Goal: Task Accomplishment & Management: Complete application form

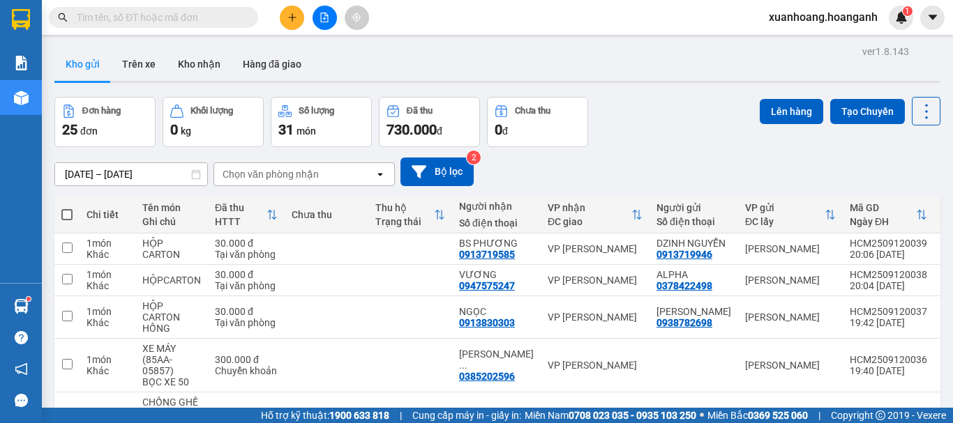
click at [70, 209] on span at bounding box center [66, 214] width 11 height 11
click at [67, 208] on input "checkbox" at bounding box center [67, 208] width 0 height 0
checkbox input "true"
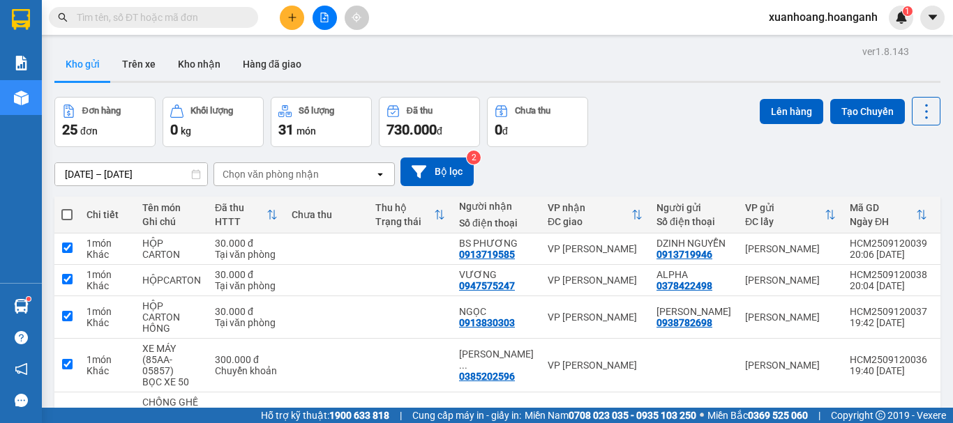
checkbox input "true"
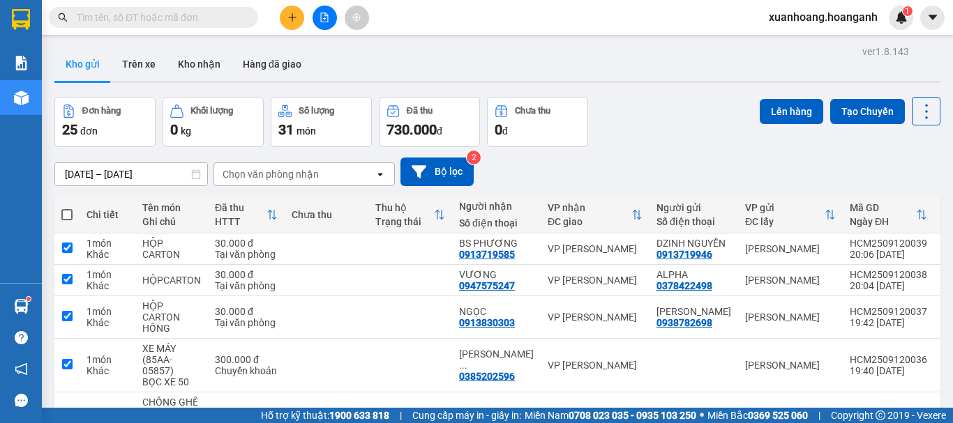
checkbox input "true"
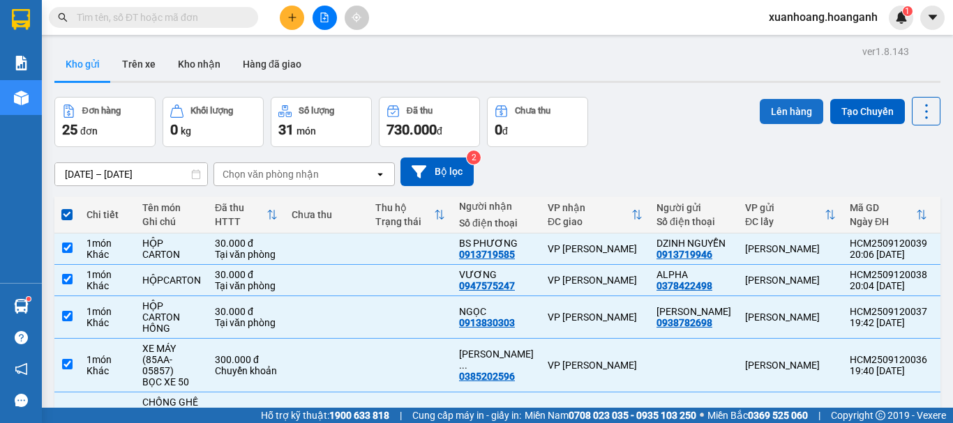
click at [783, 107] on button "Lên hàng" at bounding box center [791, 111] width 63 height 25
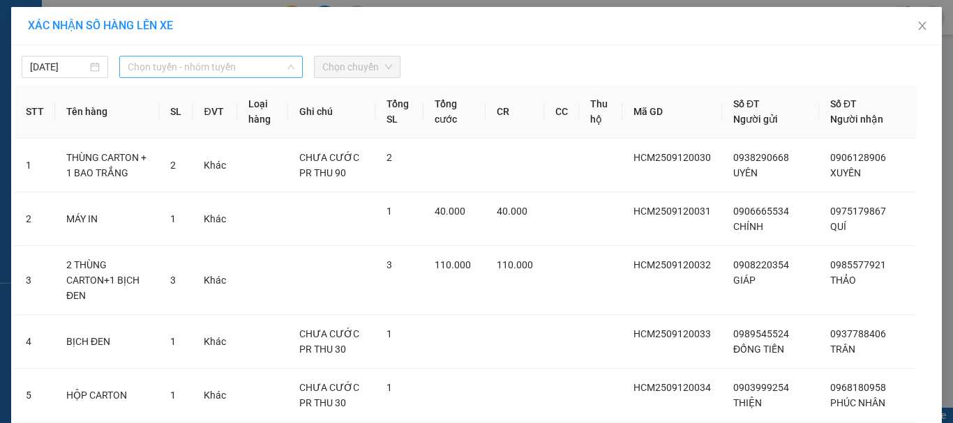
click at [149, 61] on span "Chọn tuyến - nhóm tuyến" at bounding box center [211, 67] width 167 height 21
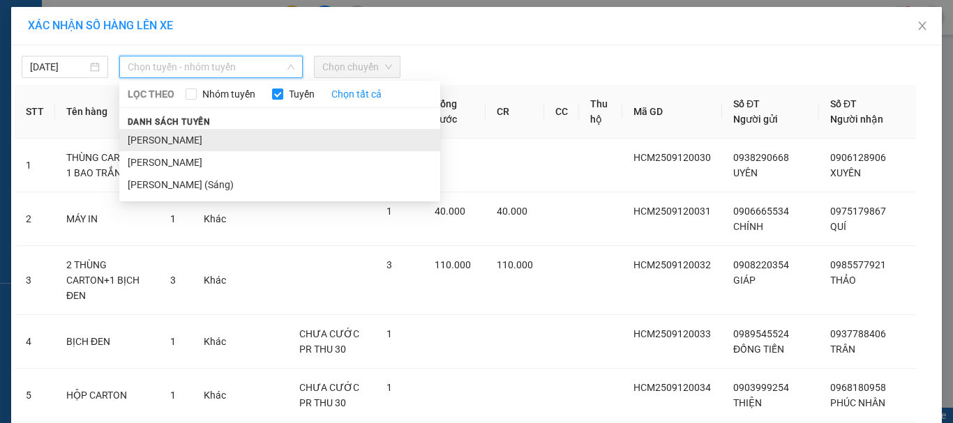
click at [166, 136] on li "[PERSON_NAME]" at bounding box center [279, 140] width 321 height 22
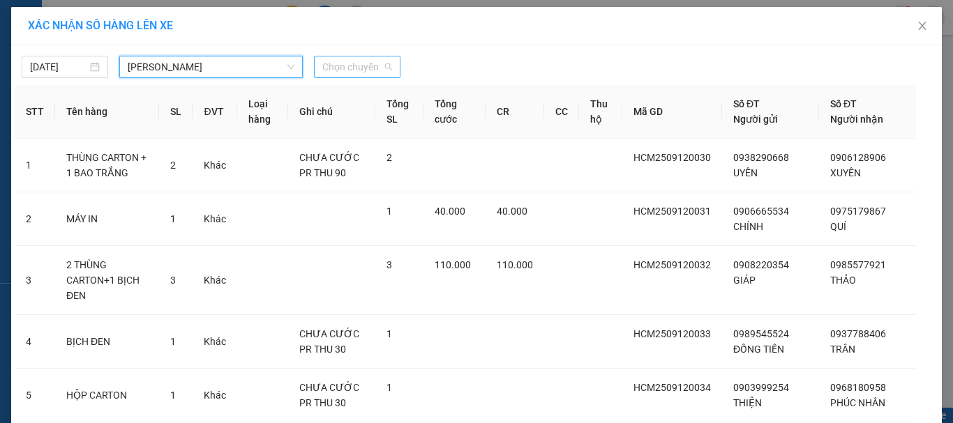
click at [335, 68] on span "Chọn chuyến" at bounding box center [357, 67] width 70 height 21
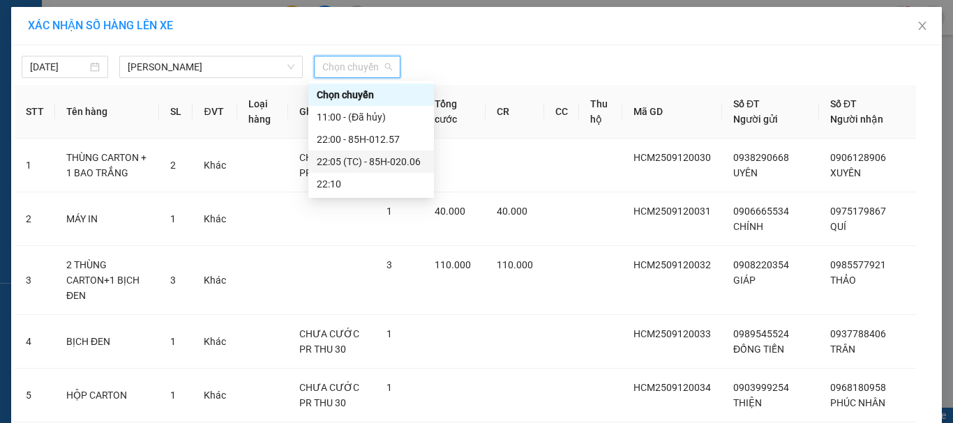
click at [348, 160] on div "22:05 (TC) - 85H-020.06" at bounding box center [371, 161] width 109 height 15
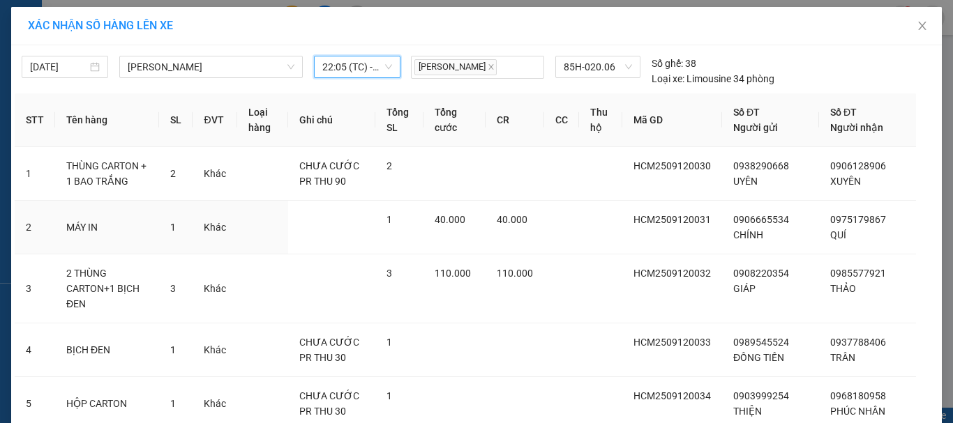
scroll to position [424, 0]
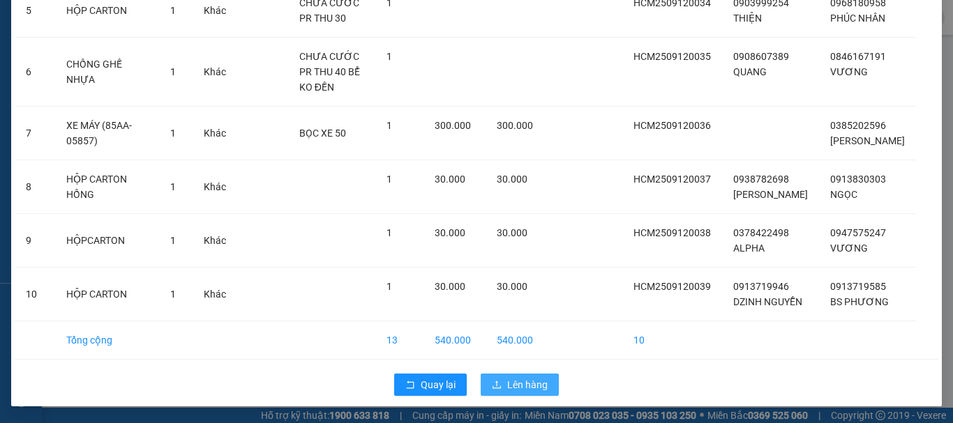
click at [507, 378] on span "Lên hàng" at bounding box center [527, 384] width 40 height 15
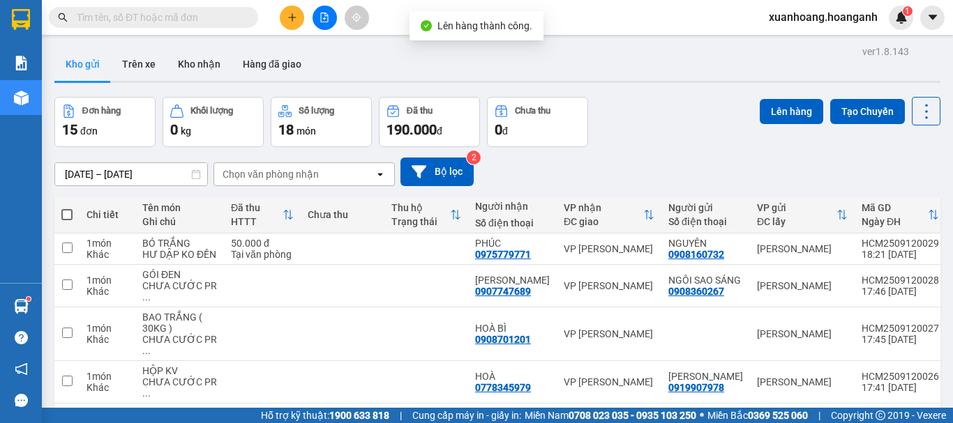
click at [66, 217] on span at bounding box center [66, 214] width 11 height 11
click at [67, 208] on input "checkbox" at bounding box center [67, 208] width 0 height 0
checkbox input "true"
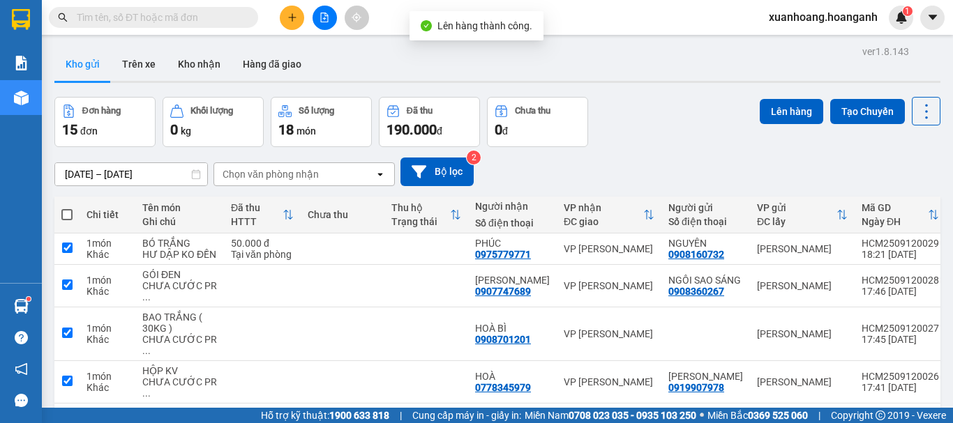
checkbox input "true"
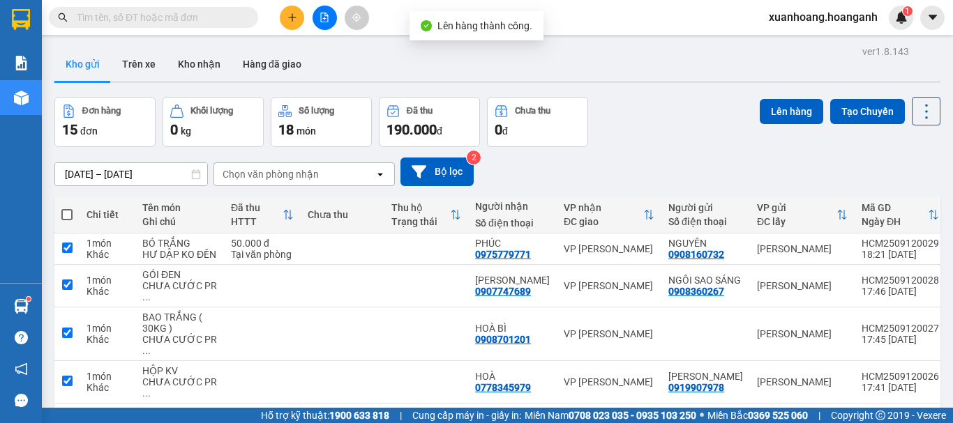
checkbox input "true"
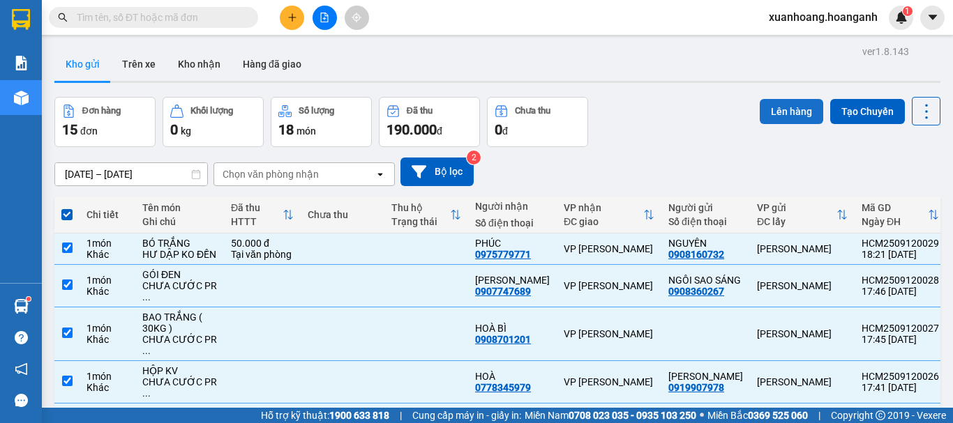
click at [774, 115] on button "Lên hàng" at bounding box center [791, 111] width 63 height 25
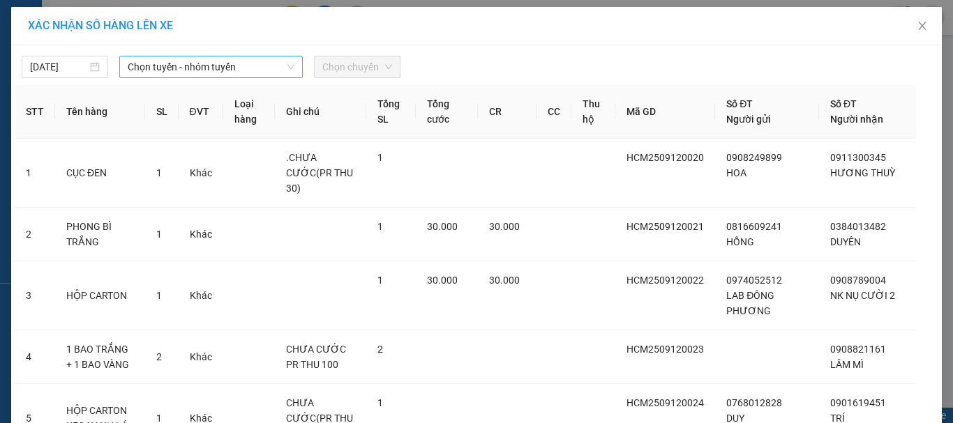
click at [208, 71] on span "Chọn tuyến - nhóm tuyến" at bounding box center [211, 67] width 167 height 21
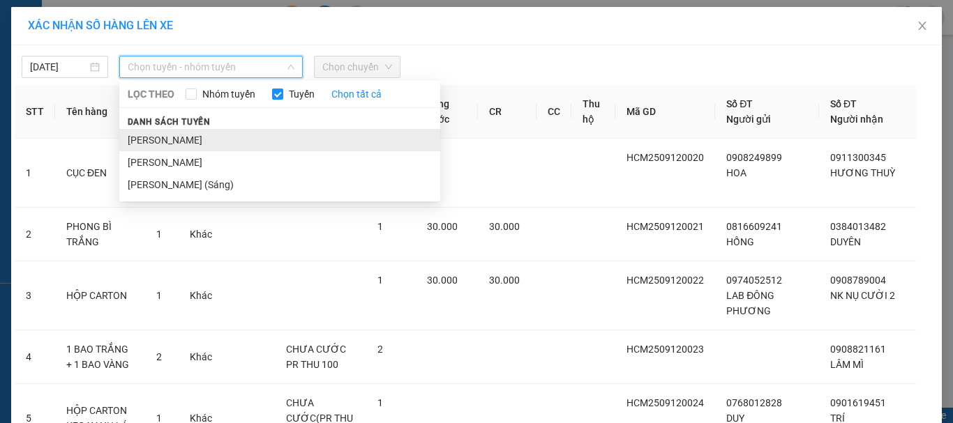
click at [196, 136] on li "[PERSON_NAME]" at bounding box center [279, 140] width 321 height 22
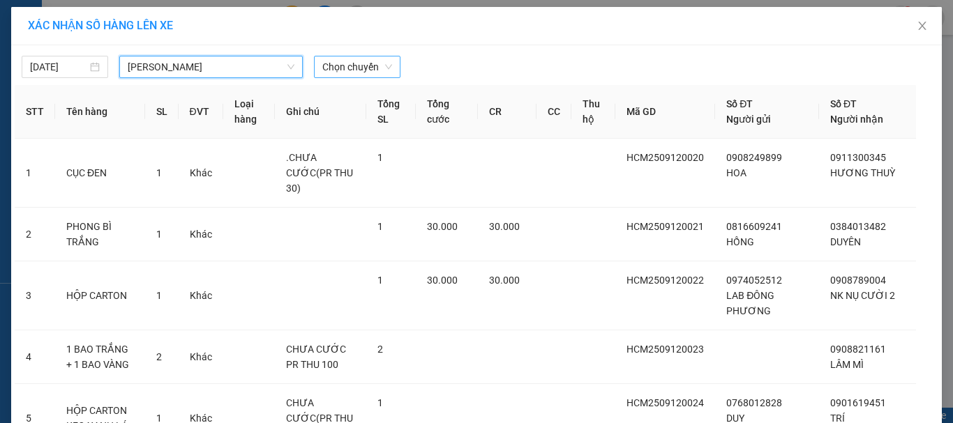
click at [363, 68] on span "Chọn chuyến" at bounding box center [357, 67] width 70 height 21
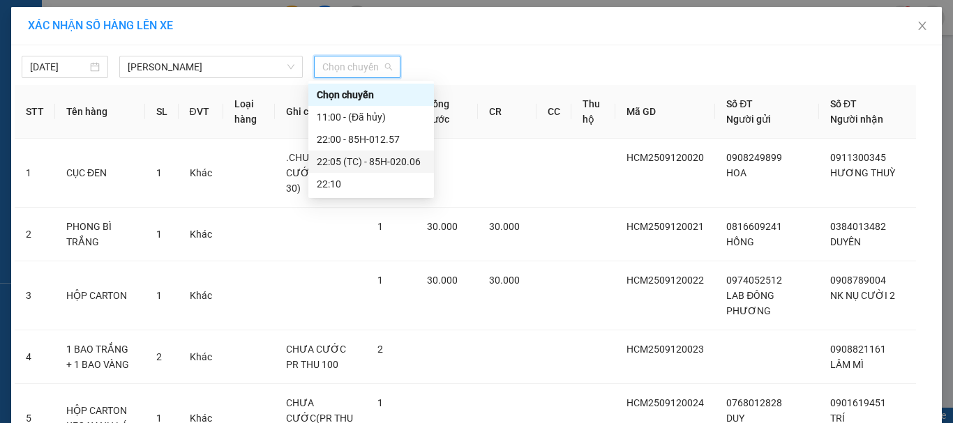
click at [349, 162] on div "22:05 (TC) - 85H-020.06" at bounding box center [371, 161] width 109 height 15
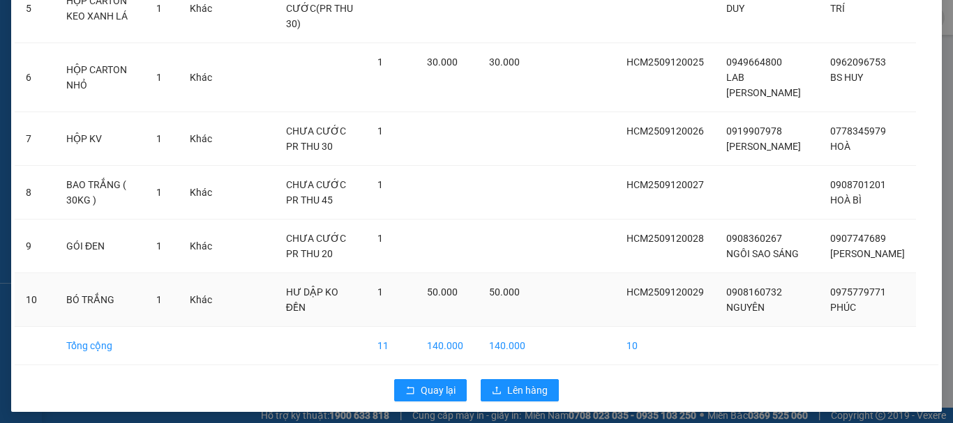
scroll to position [424, 0]
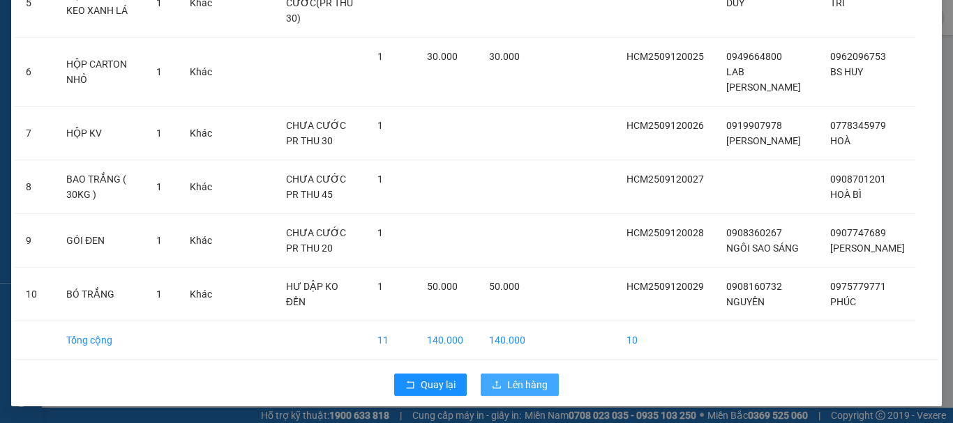
click at [496, 391] on button "Lên hàng" at bounding box center [520, 385] width 78 height 22
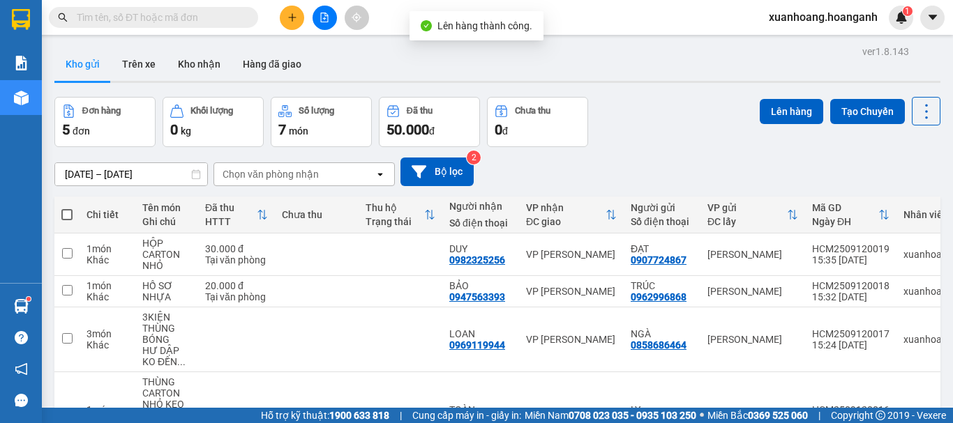
click at [66, 217] on span at bounding box center [66, 214] width 11 height 11
click at [67, 208] on input "checkbox" at bounding box center [67, 208] width 0 height 0
checkbox input "true"
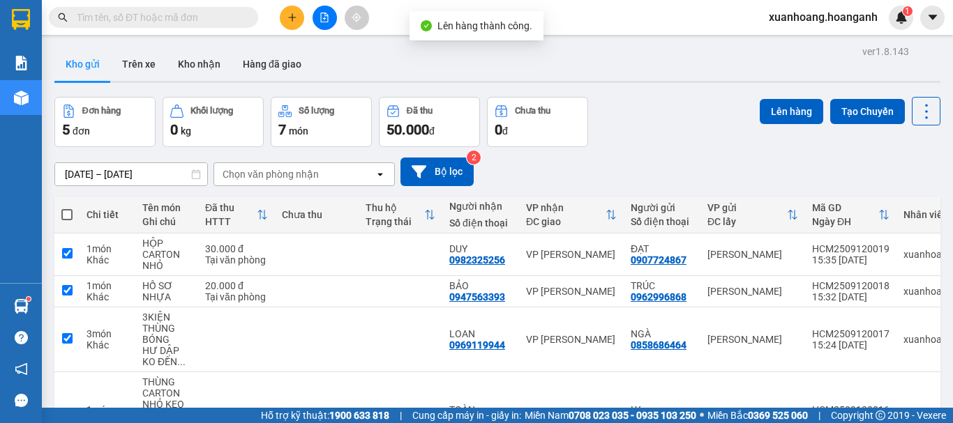
checkbox input "true"
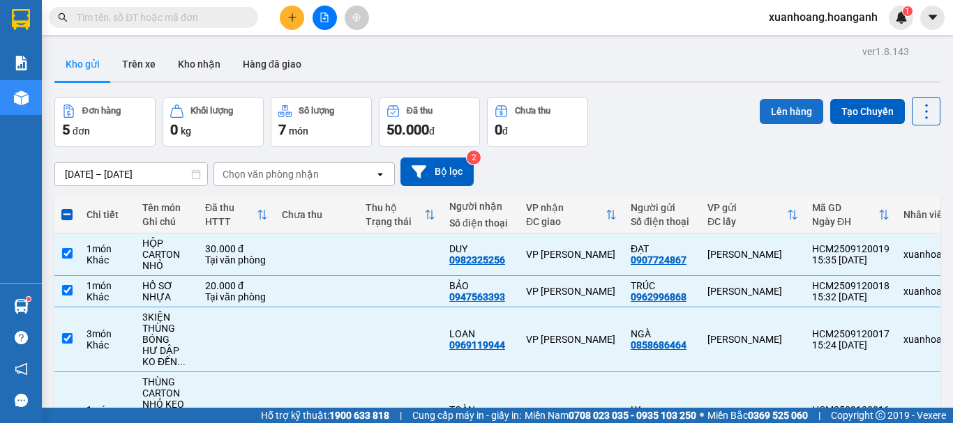
click at [788, 117] on button "Lên hàng" at bounding box center [791, 111] width 63 height 25
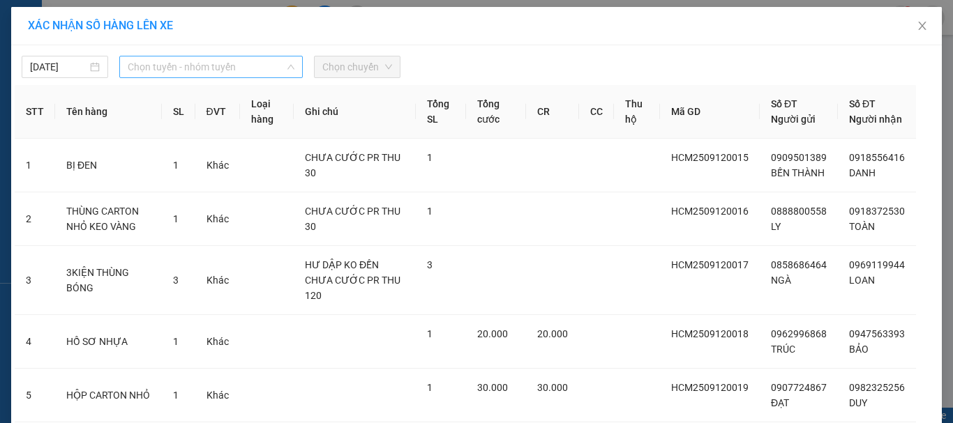
click at [181, 70] on span "Chọn tuyến - nhóm tuyến" at bounding box center [211, 67] width 167 height 21
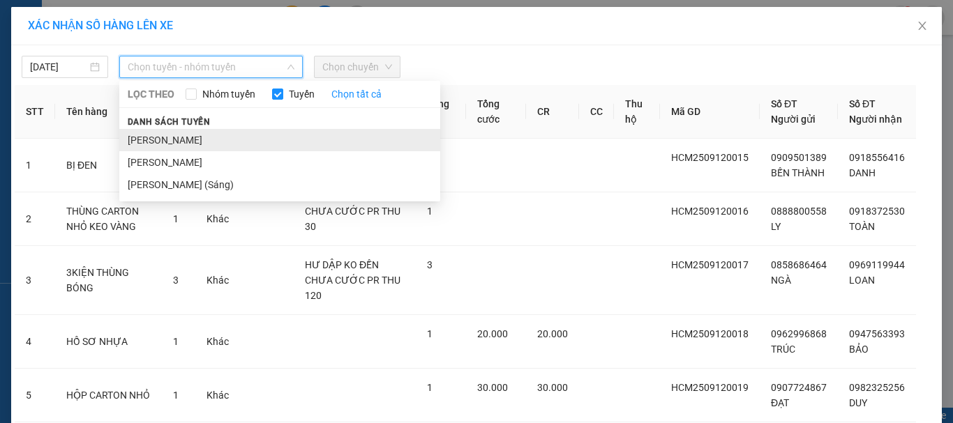
click at [188, 135] on li "[PERSON_NAME]" at bounding box center [279, 140] width 321 height 22
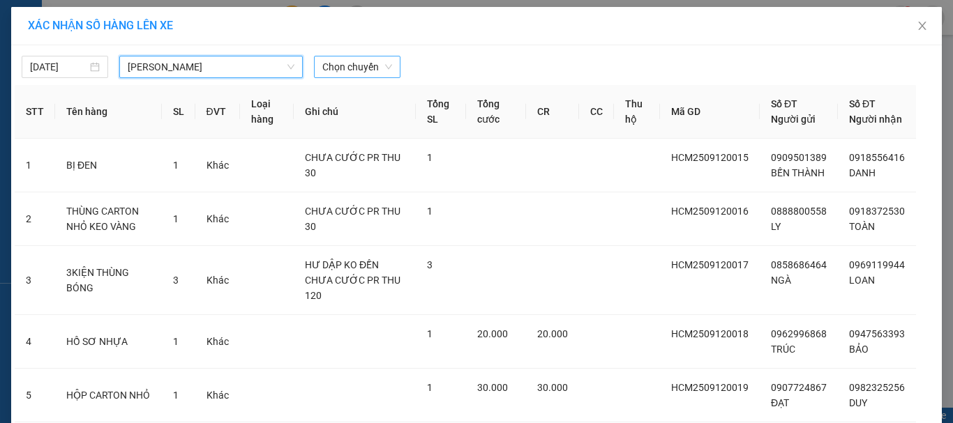
click at [364, 66] on span "Chọn chuyến" at bounding box center [357, 67] width 70 height 21
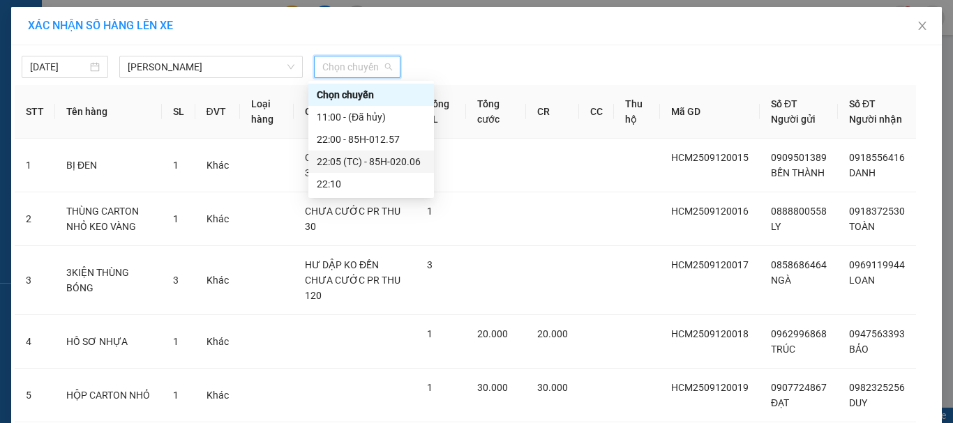
click at [366, 155] on div "22:05 (TC) - 85H-020.06" at bounding box center [371, 161] width 109 height 15
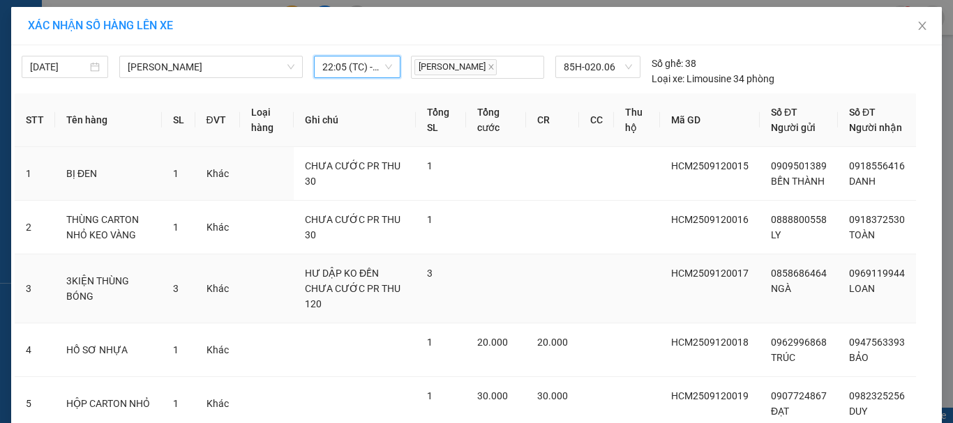
scroll to position [125, 0]
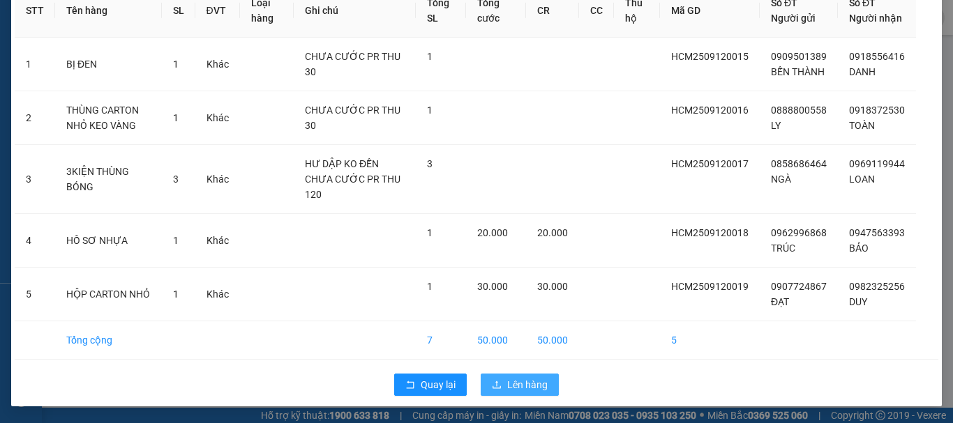
click at [507, 383] on span "Lên hàng" at bounding box center [527, 384] width 40 height 15
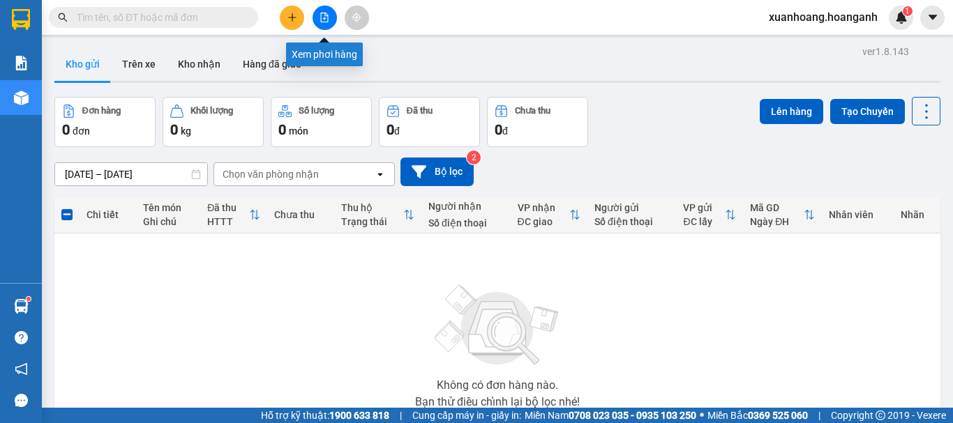
click at [319, 14] on button at bounding box center [325, 18] width 24 height 24
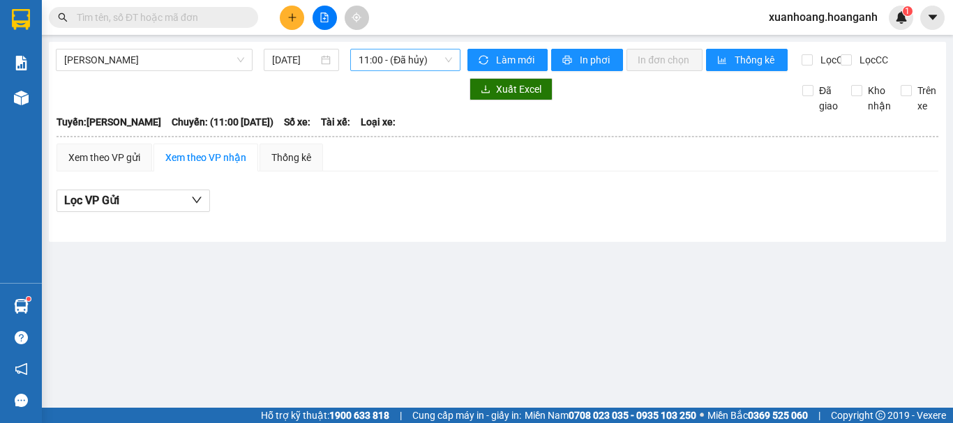
click at [406, 62] on span "11:00 - (Đã hủy)" at bounding box center [405, 60] width 93 height 21
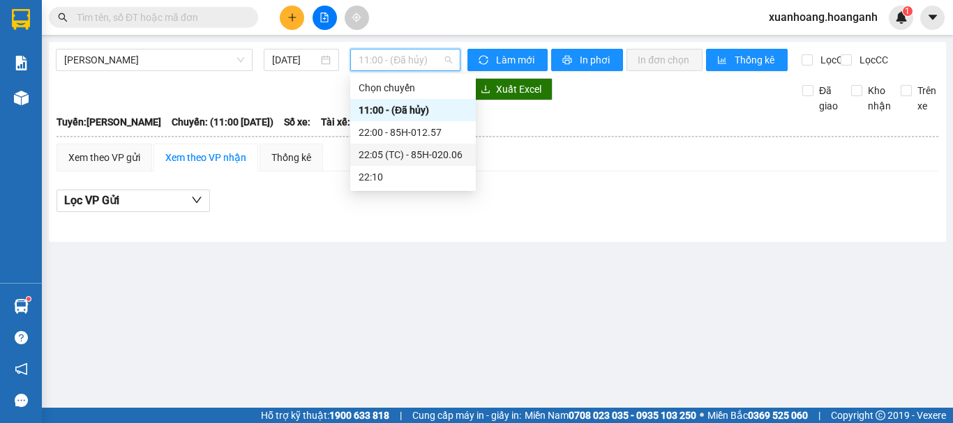
click at [407, 153] on div "22:05 (TC) - 85H-020.06" at bounding box center [413, 154] width 109 height 15
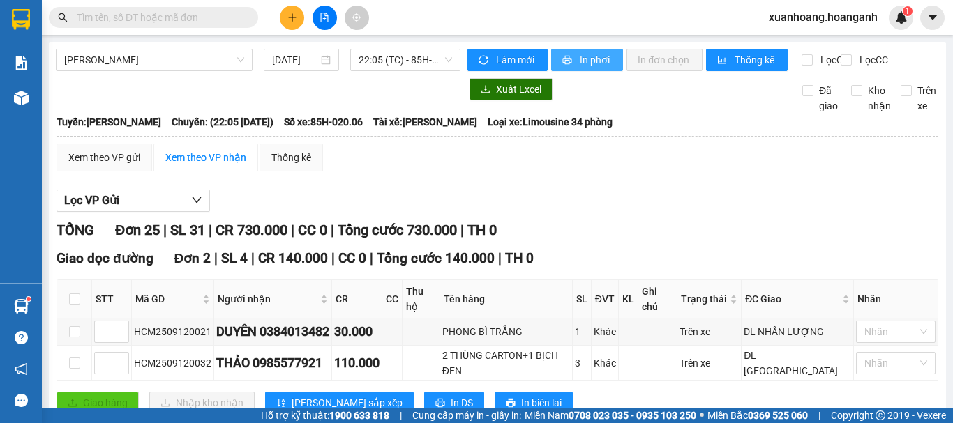
click at [567, 66] on button "In phơi" at bounding box center [587, 60] width 72 height 22
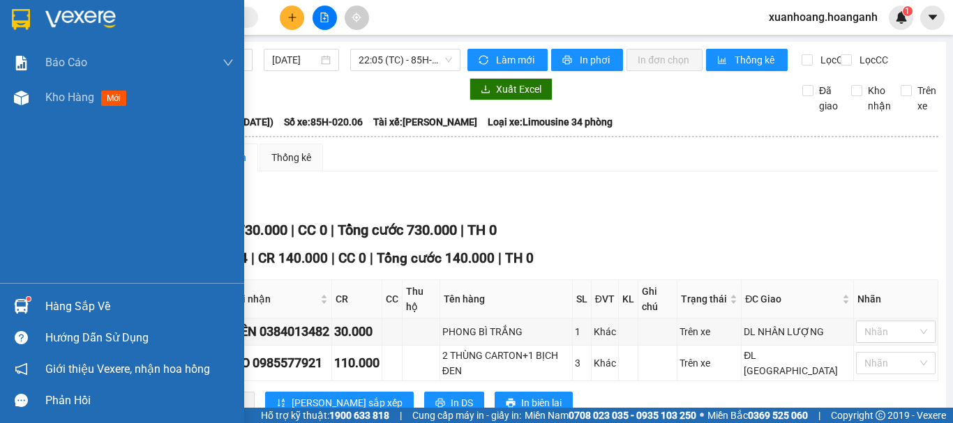
click at [10, 26] on div at bounding box center [21, 19] width 24 height 24
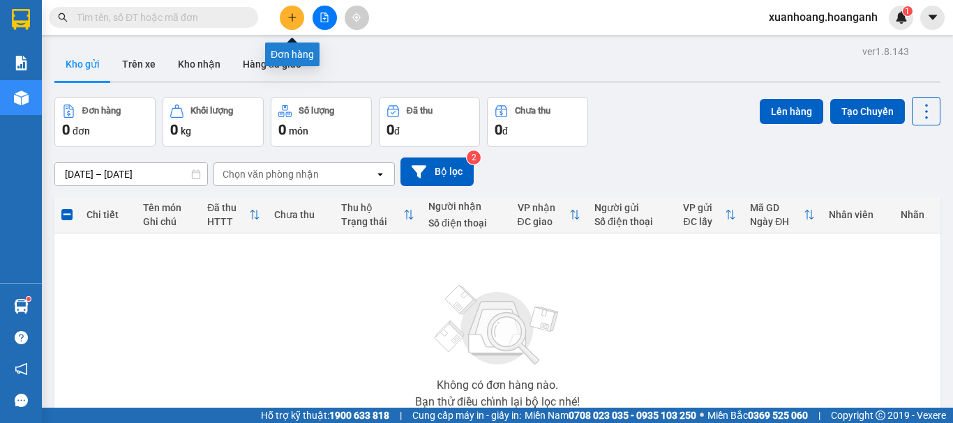
click at [293, 18] on icon "plus" at bounding box center [292, 18] width 10 height 10
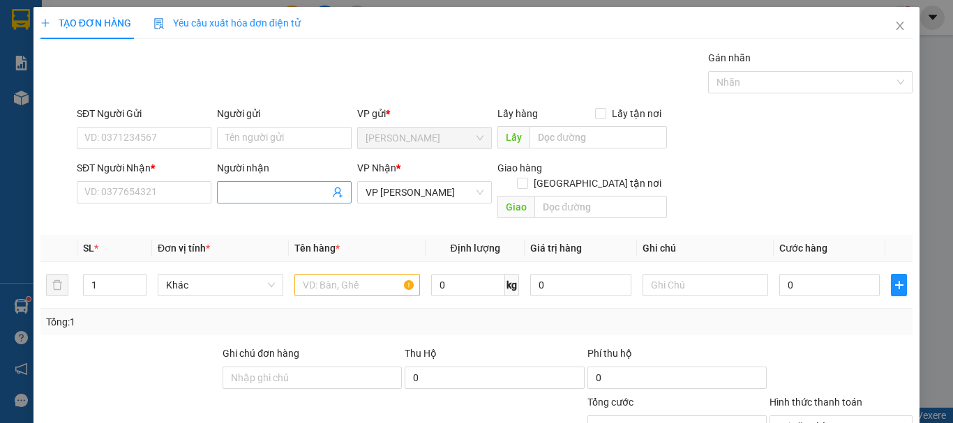
click at [228, 197] on input "Người nhận" at bounding box center [277, 192] width 104 height 15
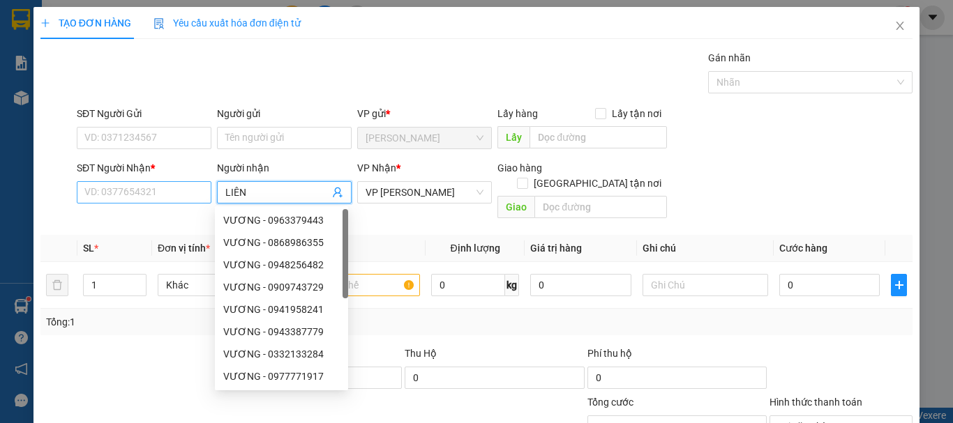
type input "LIÊN"
click at [197, 196] on input "SĐT Người Nhận *" at bounding box center [144, 192] width 135 height 22
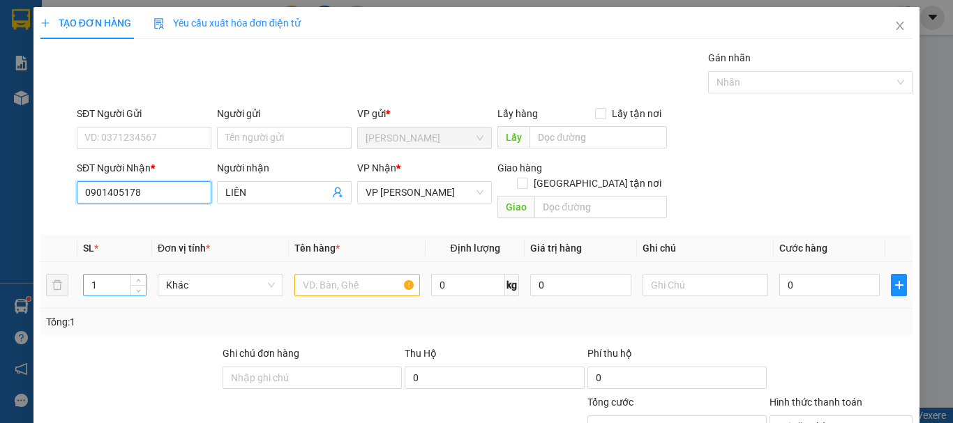
type input "0901405178"
drag, startPoint x: 106, startPoint y: 276, endPoint x: 85, endPoint y: 276, distance: 20.9
click at [85, 276] on input "1" at bounding box center [115, 285] width 62 height 21
type input "2"
click at [305, 274] on input "text" at bounding box center [357, 285] width 126 height 22
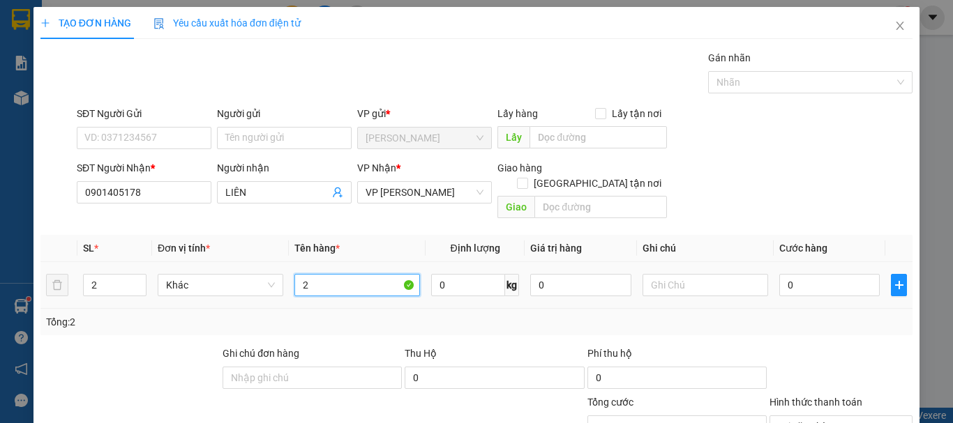
type input "2"
type input "THÙNG CARTON"
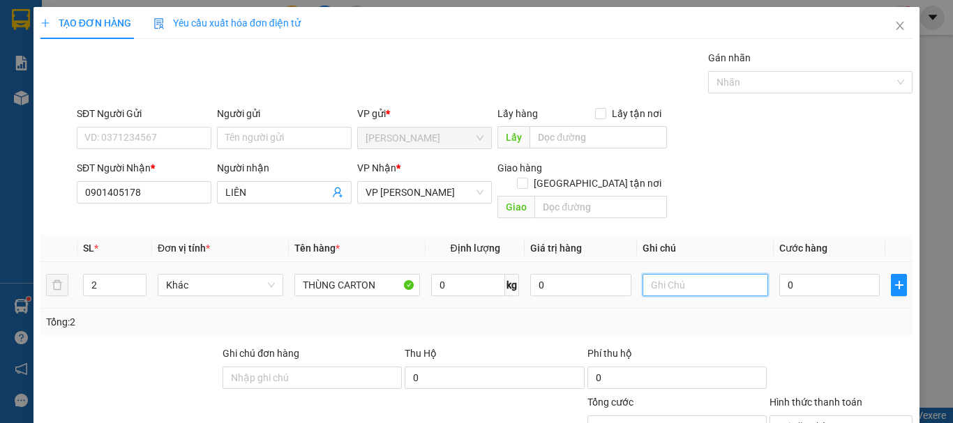
click at [682, 274] on input "text" at bounding box center [706, 285] width 126 height 22
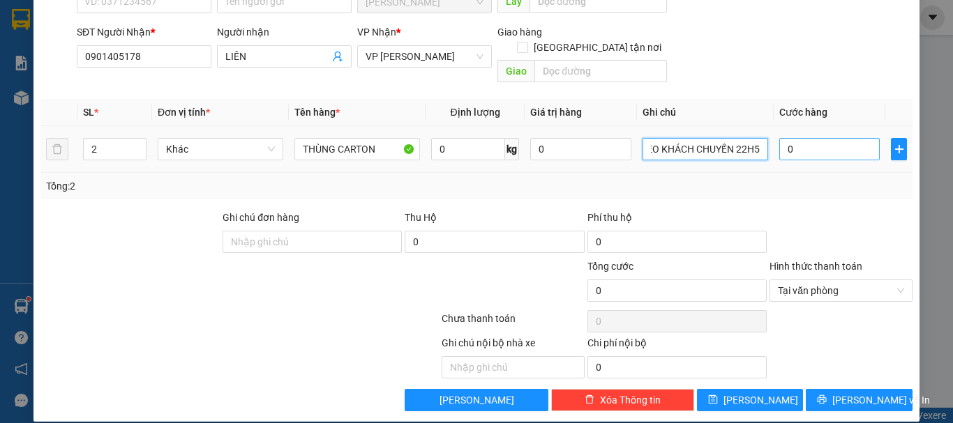
type input "PHỤ THU HÀNG THEO KHÁCH CHUYẾN 22H5"
click at [830, 138] on input "0" at bounding box center [829, 149] width 100 height 22
type input "4"
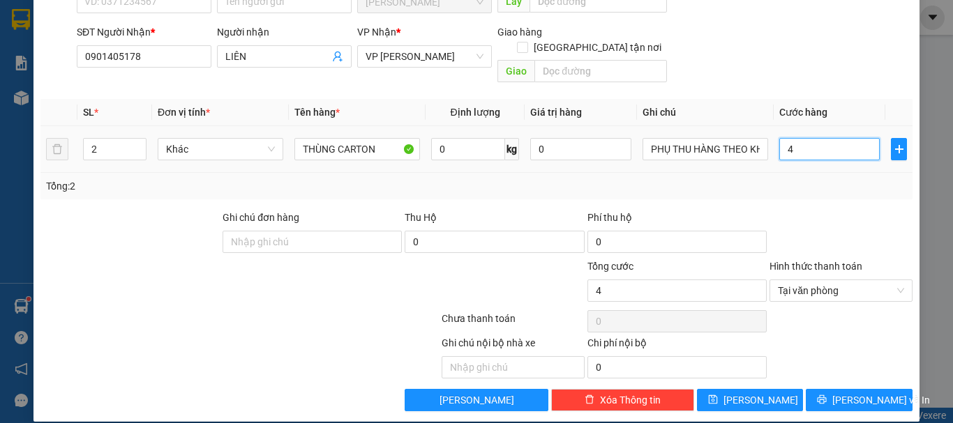
type input "40"
type input "400"
type input "4.000"
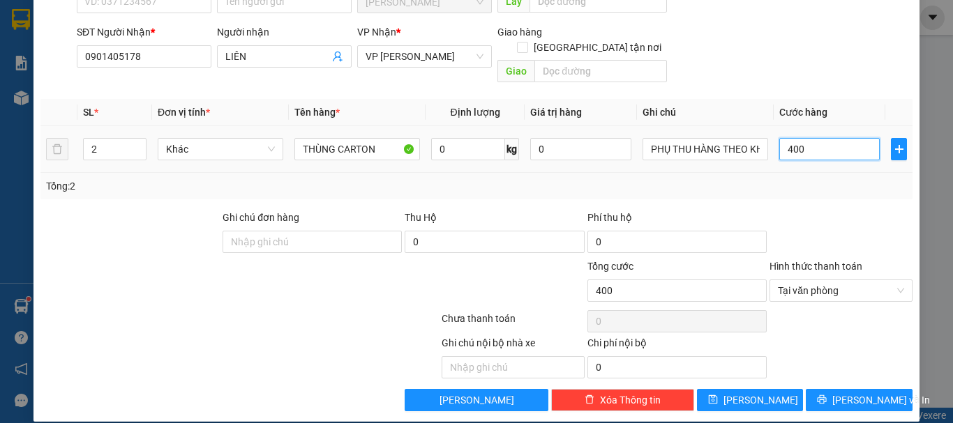
type input "4.000"
type input "40.000"
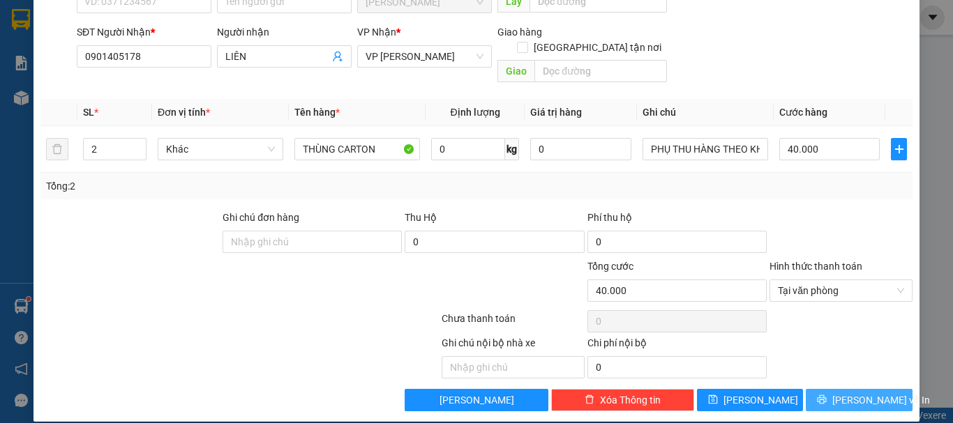
click at [869, 393] on span "[PERSON_NAME] và In" at bounding box center [881, 400] width 98 height 15
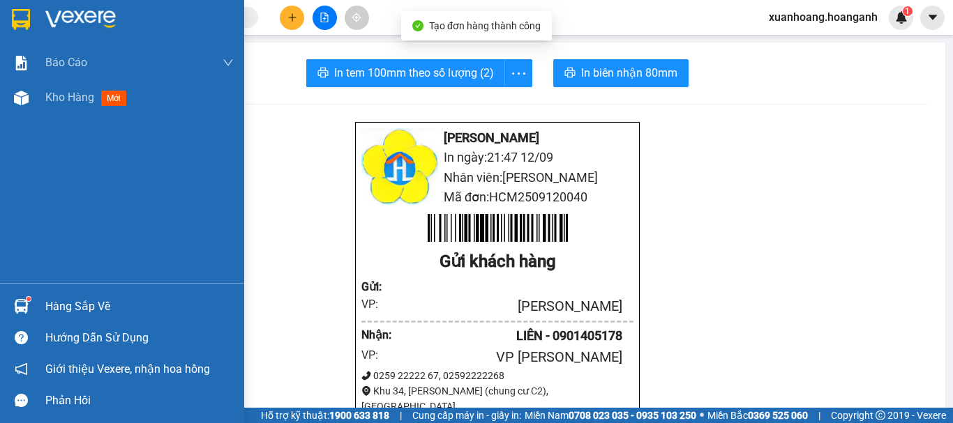
click at [8, 36] on div at bounding box center [122, 22] width 244 height 45
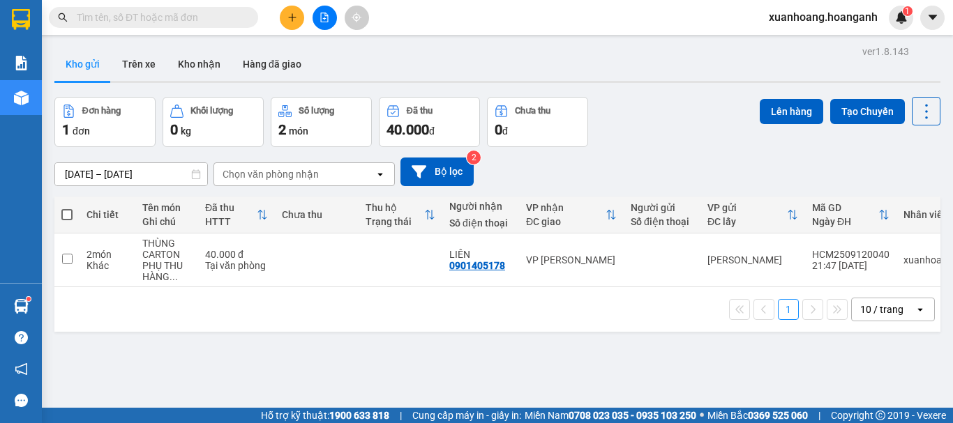
click at [70, 210] on span at bounding box center [66, 214] width 11 height 11
click at [67, 208] on input "checkbox" at bounding box center [67, 208] width 0 height 0
checkbox input "true"
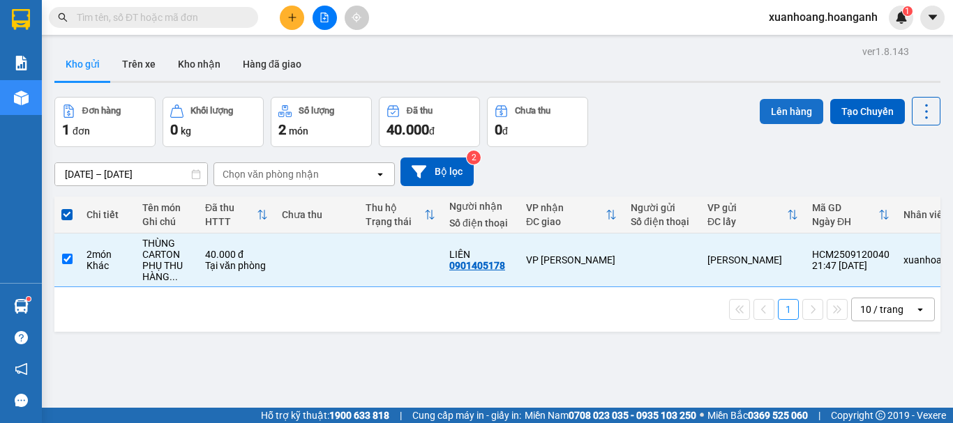
click at [765, 113] on button "Lên hàng" at bounding box center [791, 111] width 63 height 25
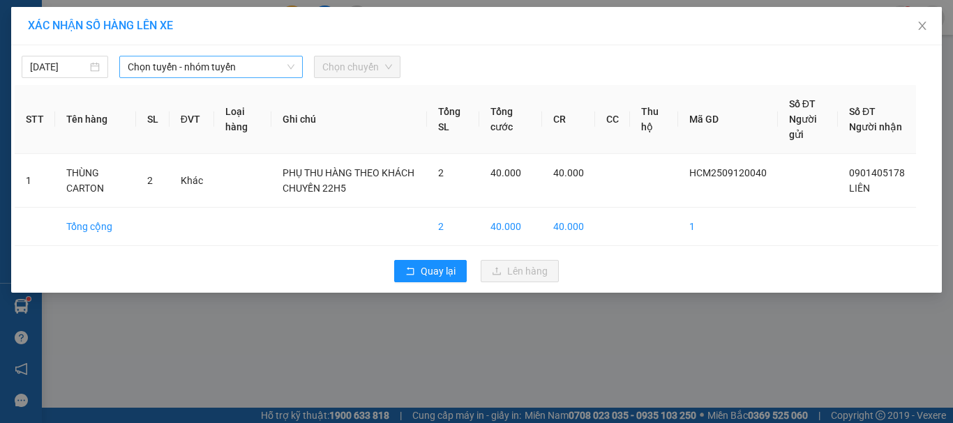
click at [206, 64] on span "Chọn tuyến - nhóm tuyến" at bounding box center [211, 67] width 167 height 21
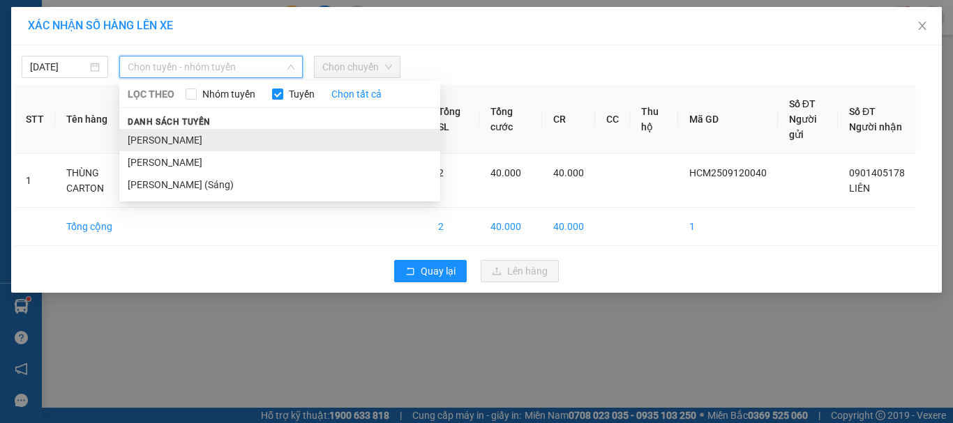
click at [214, 135] on li "[PERSON_NAME]" at bounding box center [279, 140] width 321 height 22
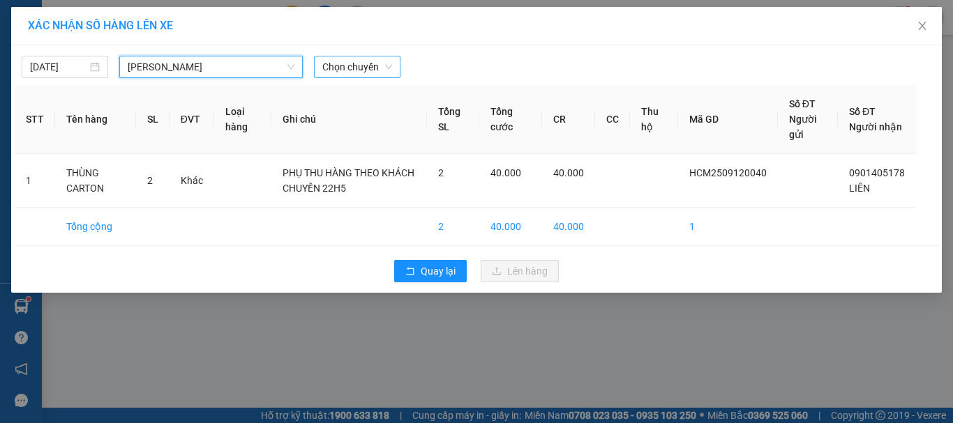
click at [346, 66] on span "Chọn chuyến" at bounding box center [357, 67] width 70 height 21
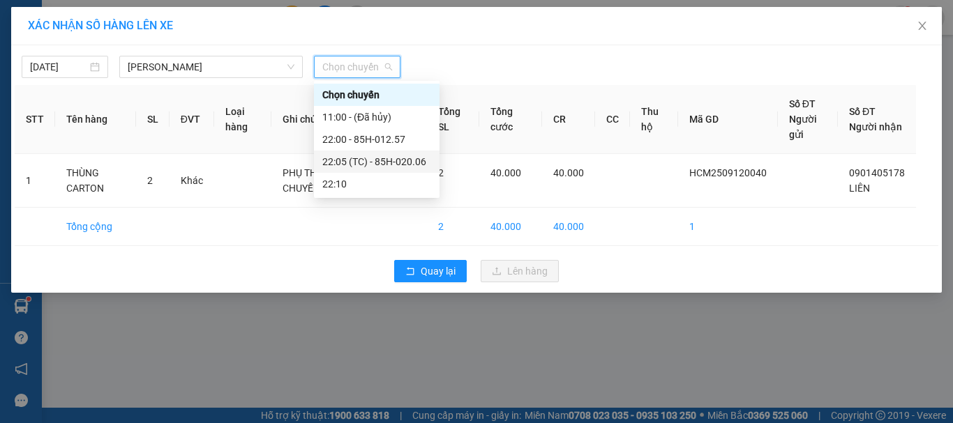
click at [359, 163] on div "22:05 (TC) - 85H-020.06" at bounding box center [376, 161] width 109 height 15
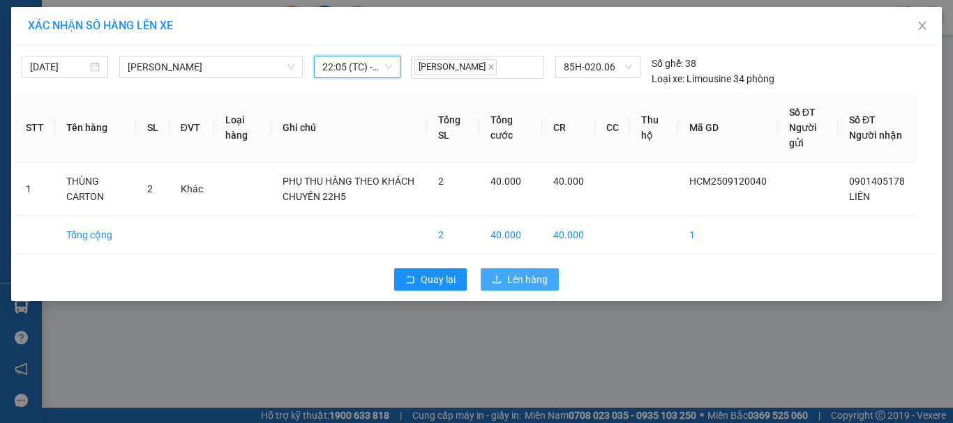
click at [511, 283] on span "Lên hàng" at bounding box center [527, 279] width 40 height 15
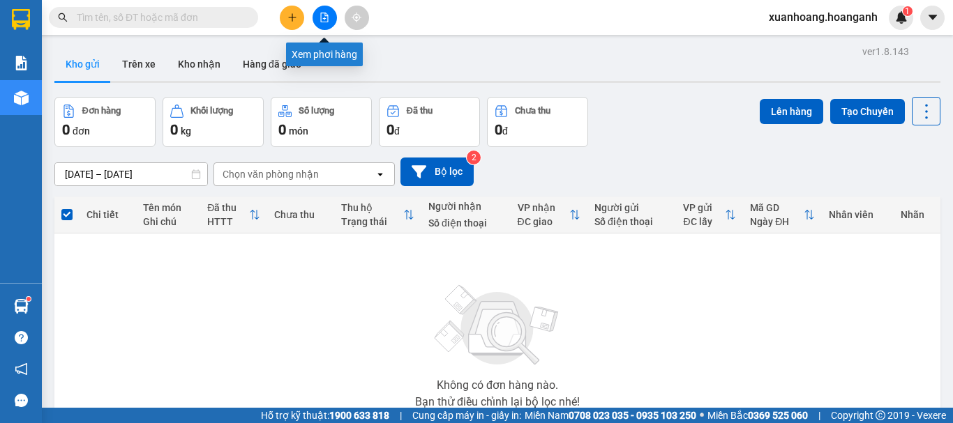
click at [324, 22] on button at bounding box center [325, 18] width 24 height 24
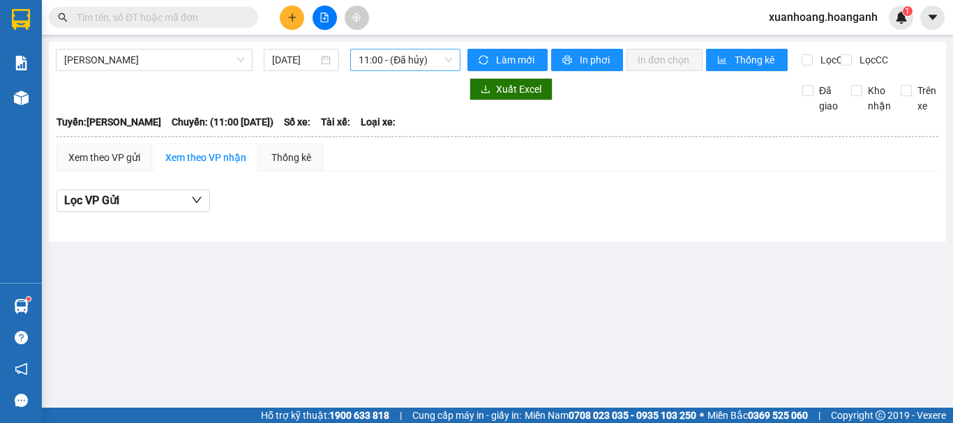
click at [382, 66] on span "11:00 - (Đã hủy)" at bounding box center [405, 60] width 93 height 21
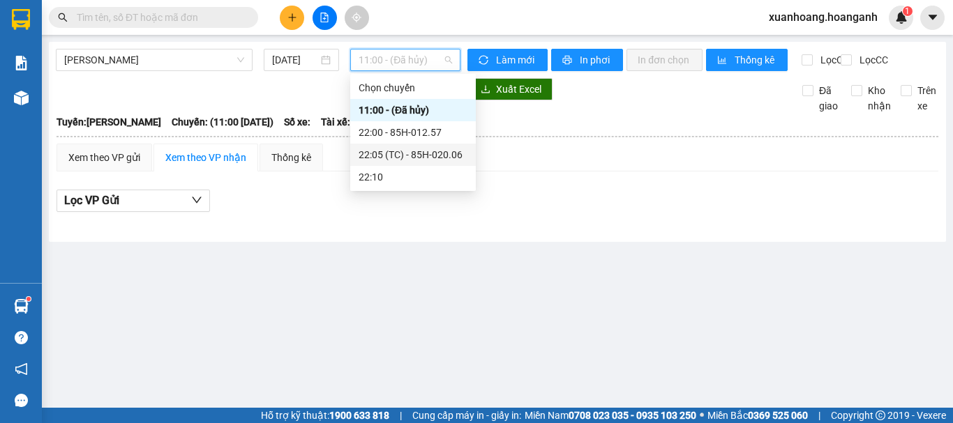
click at [374, 150] on div "22:05 (TC) - 85H-020.06" at bounding box center [413, 154] width 109 height 15
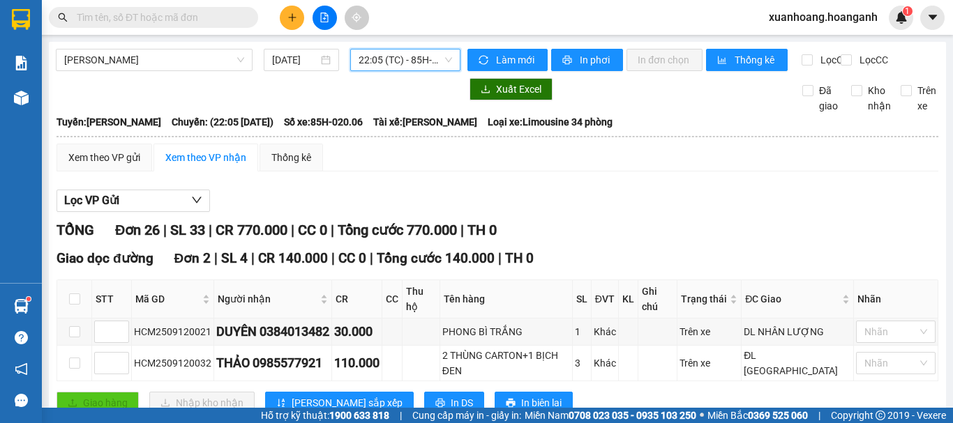
click at [325, 25] on button at bounding box center [325, 18] width 24 height 24
click at [325, 19] on icon "file-add" at bounding box center [325, 18] width 8 height 10
click at [588, 56] on span "In phơi" at bounding box center [596, 59] width 32 height 15
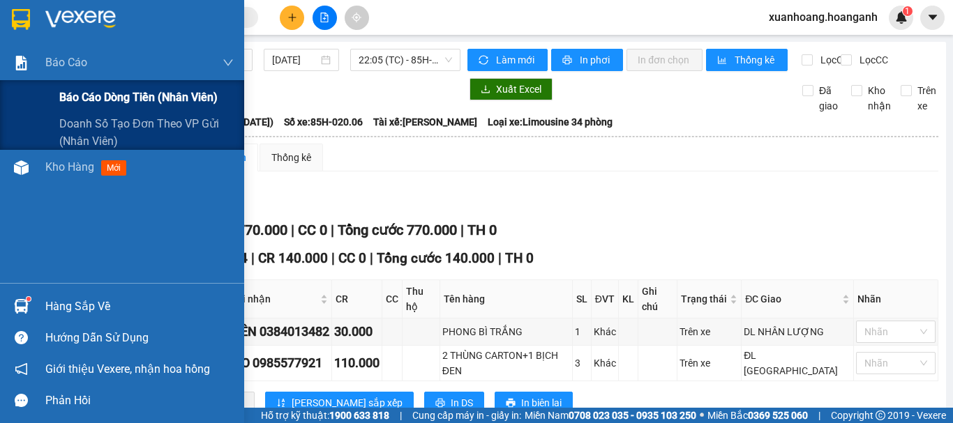
click at [111, 98] on span "Báo cáo dòng tiền (nhân viên)" at bounding box center [138, 97] width 158 height 17
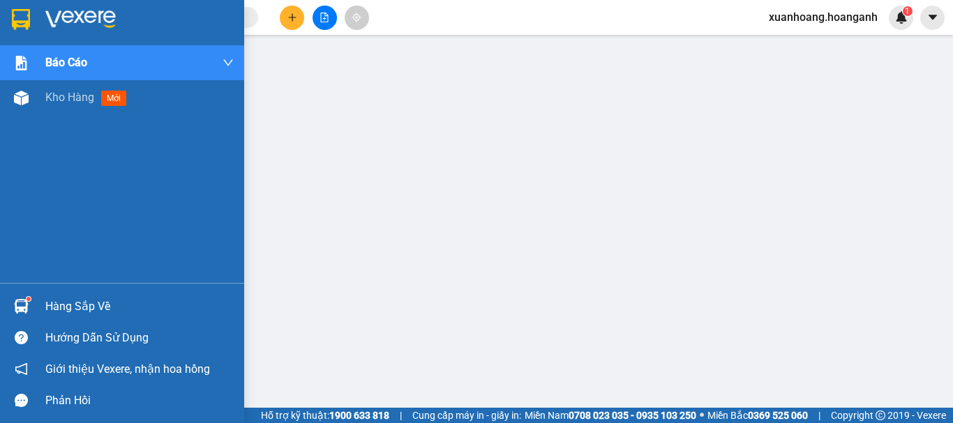
click at [26, 20] on img at bounding box center [21, 19] width 18 height 21
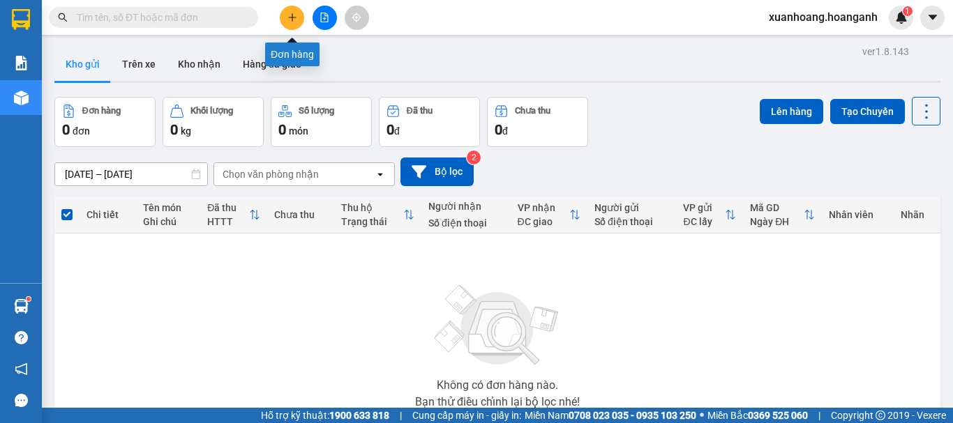
click at [292, 15] on icon "plus" at bounding box center [292, 18] width 10 height 10
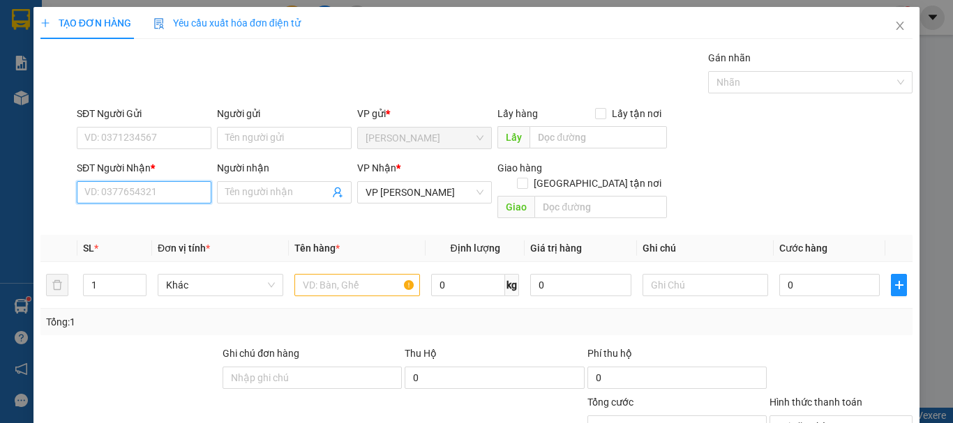
click at [166, 197] on input "SĐT Người Nhận *" at bounding box center [144, 192] width 135 height 22
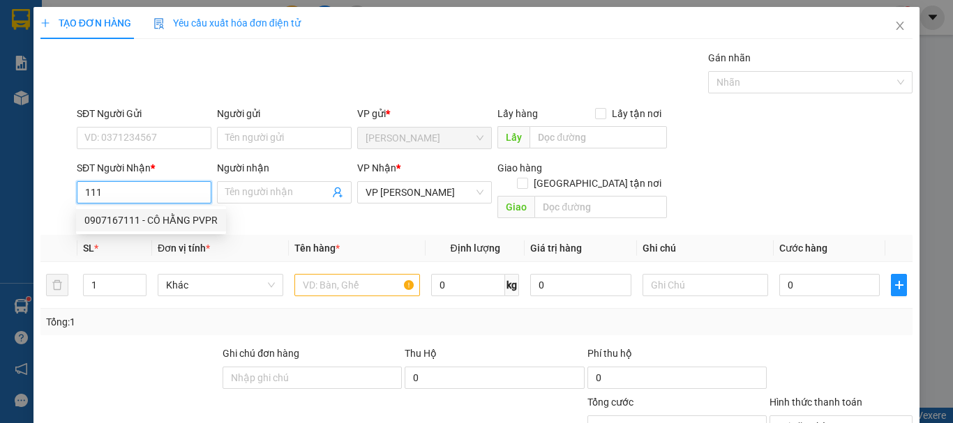
click at [178, 230] on div "0907167111 - CÔ HẰNG PVPR" at bounding box center [151, 220] width 150 height 22
type input "0907167111"
type input "CÔ HẰNG PVPR"
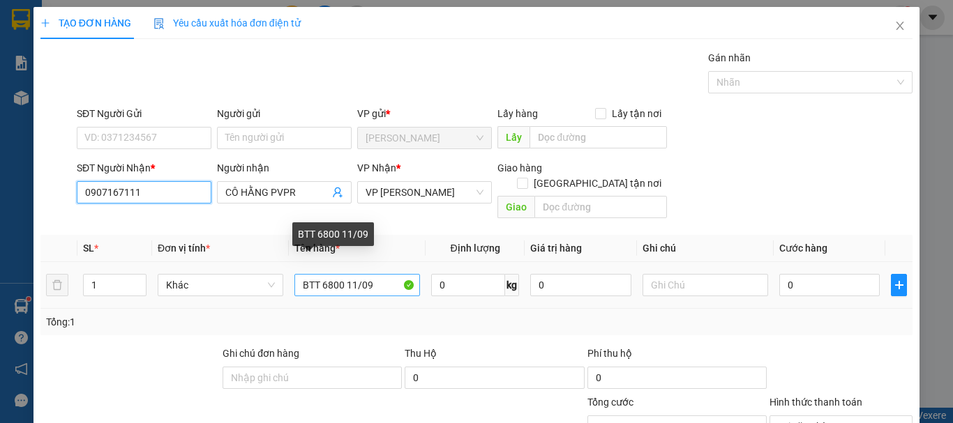
type input "0907167111"
drag, startPoint x: 338, startPoint y: 272, endPoint x: 317, endPoint y: 276, distance: 22.0
click at [317, 276] on input "BTT 6800 11/09" at bounding box center [357, 285] width 126 height 22
click at [345, 274] on input "BTT 5850 11/09" at bounding box center [357, 285] width 126 height 22
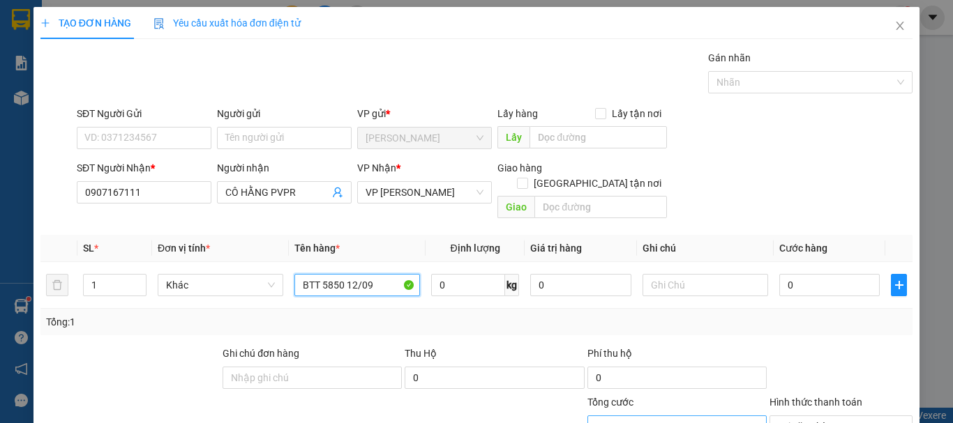
scroll to position [136, 0]
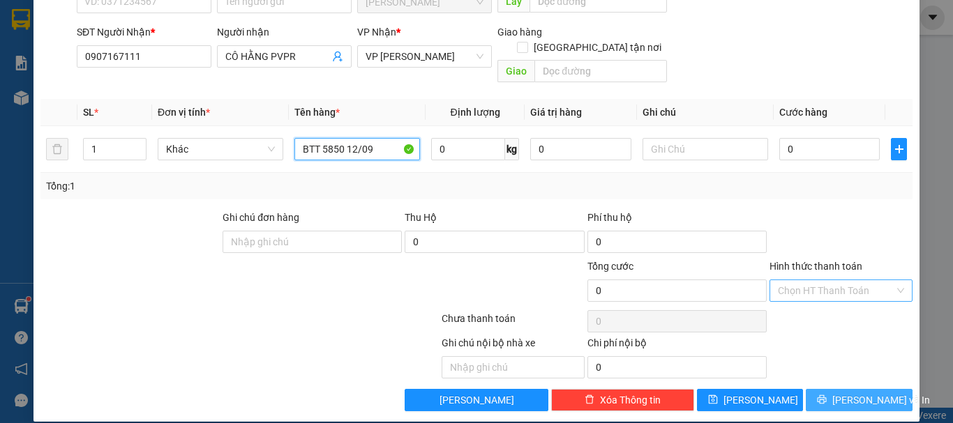
type input "BTT 5850 12/09"
click at [878, 389] on button "[PERSON_NAME] và In" at bounding box center [859, 400] width 107 height 22
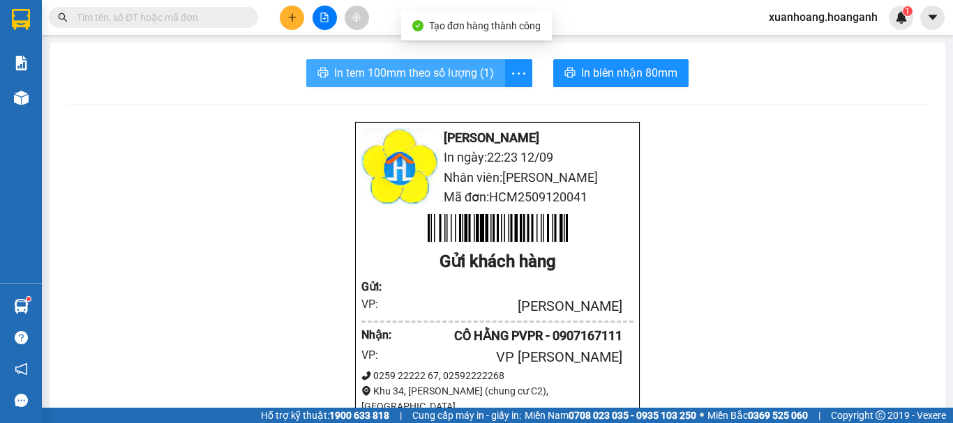
click at [436, 75] on span "In tem 100mm theo số lượng (1)" at bounding box center [414, 72] width 160 height 17
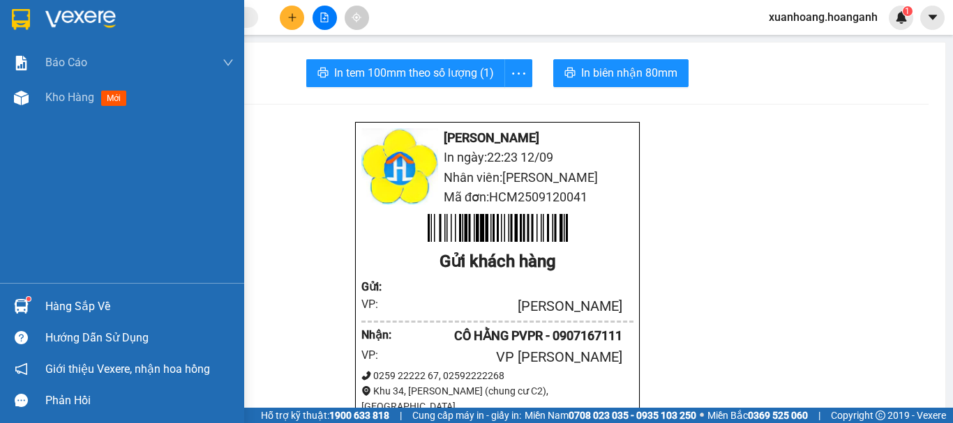
click at [16, 16] on img at bounding box center [21, 19] width 18 height 21
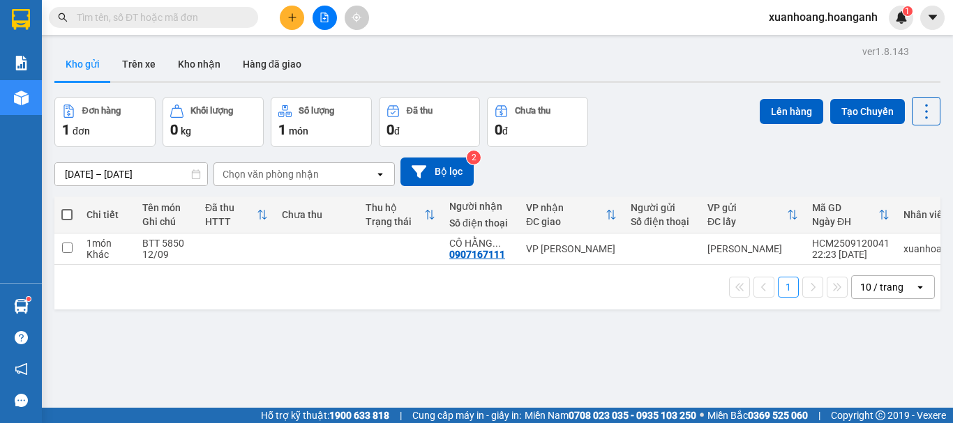
click at [63, 218] on span at bounding box center [66, 214] width 11 height 11
click at [67, 208] on input "checkbox" at bounding box center [67, 208] width 0 height 0
checkbox input "true"
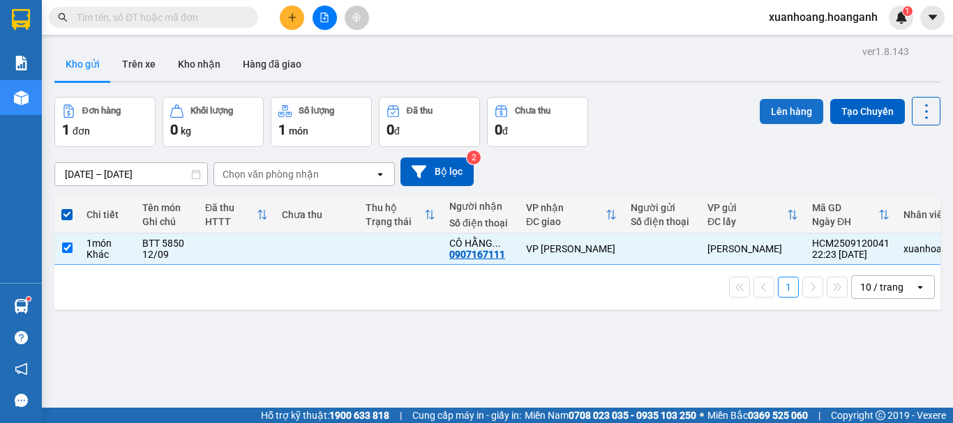
click at [780, 117] on button "Lên hàng" at bounding box center [791, 111] width 63 height 25
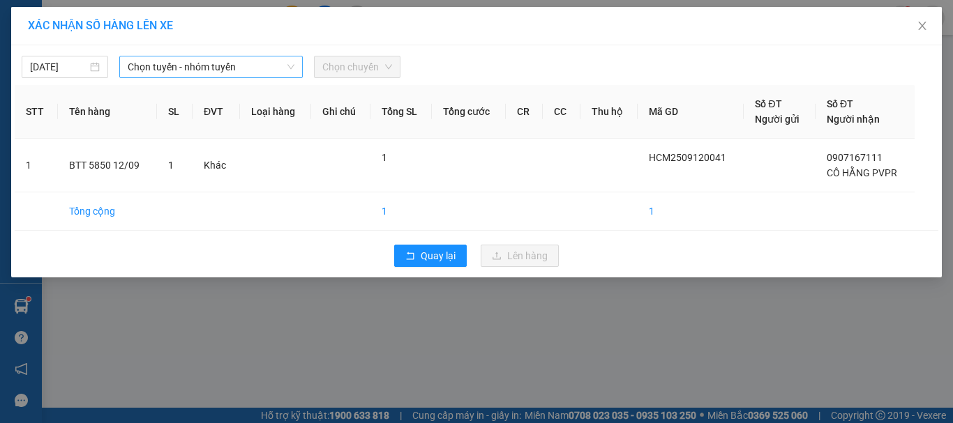
click at [168, 70] on span "Chọn tuyến - nhóm tuyến" at bounding box center [211, 67] width 167 height 21
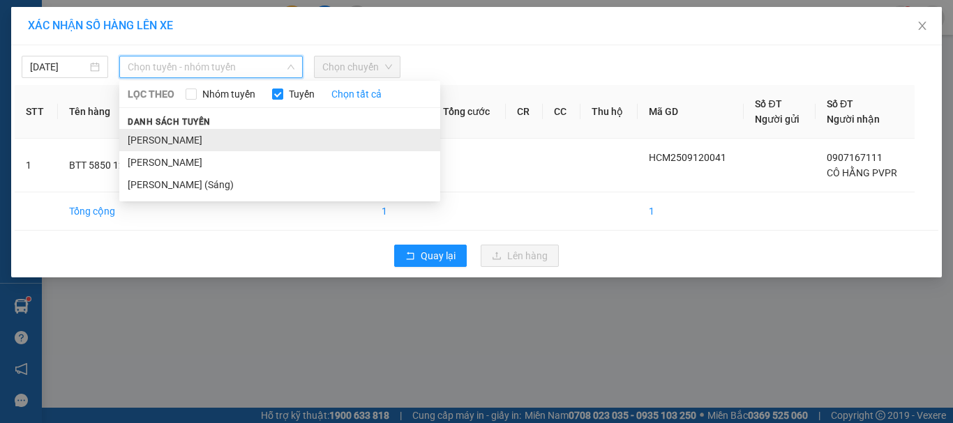
click at [173, 130] on li "[PERSON_NAME]" at bounding box center [279, 140] width 321 height 22
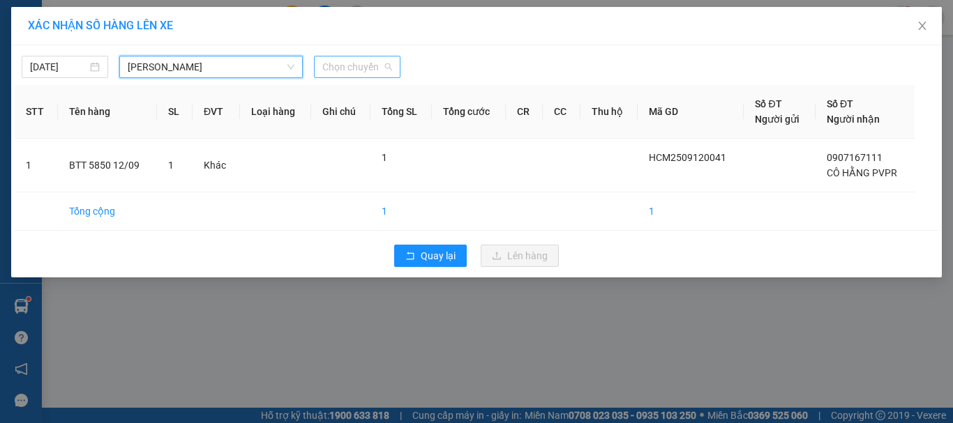
click at [361, 66] on span "Chọn chuyến" at bounding box center [357, 67] width 70 height 21
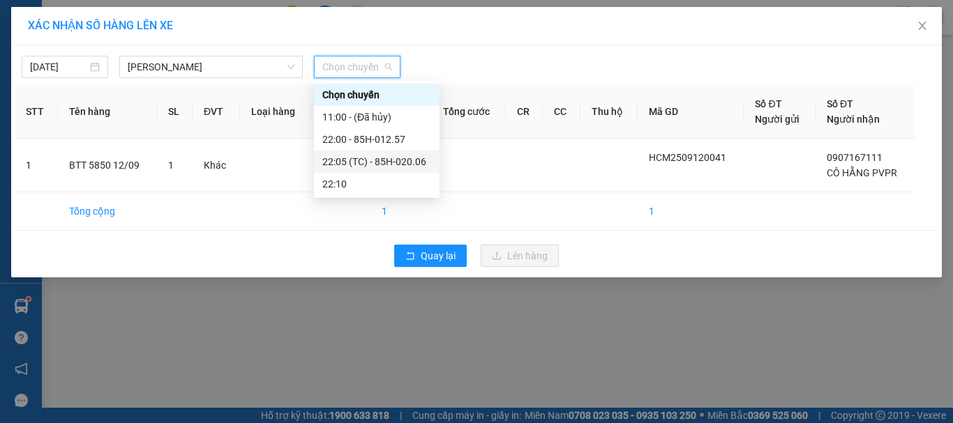
click at [365, 159] on div "22:05 (TC) - 85H-020.06" at bounding box center [376, 161] width 109 height 15
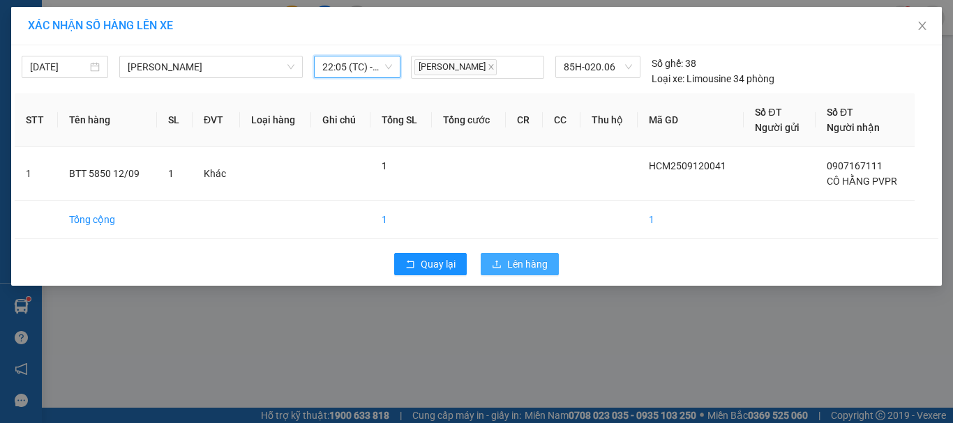
click at [515, 263] on span "Lên hàng" at bounding box center [527, 264] width 40 height 15
